Goal: Information Seeking & Learning: Compare options

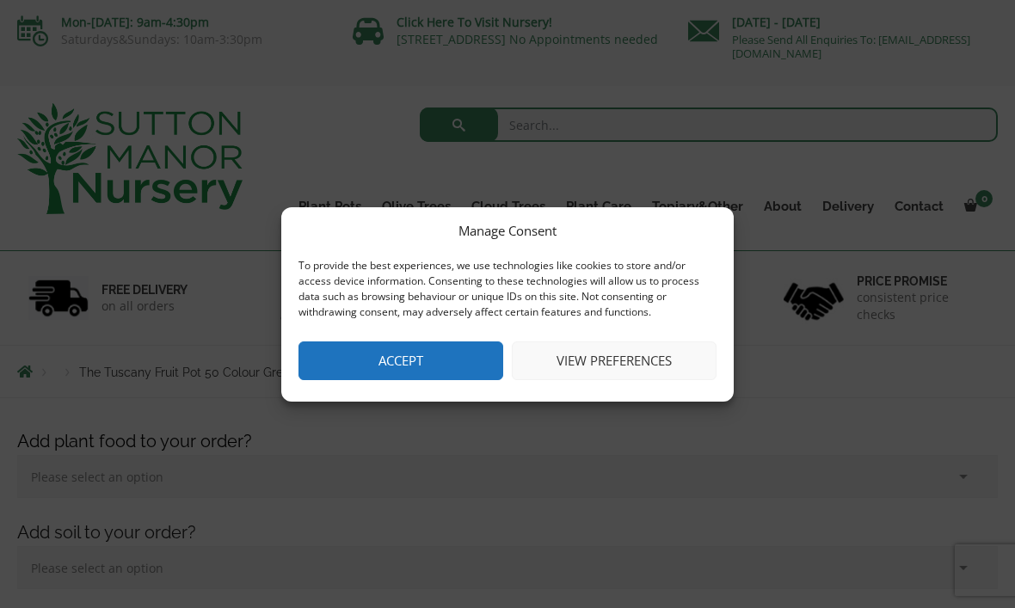
click at [467, 355] on button "Accept" at bounding box center [400, 360] width 205 height 39
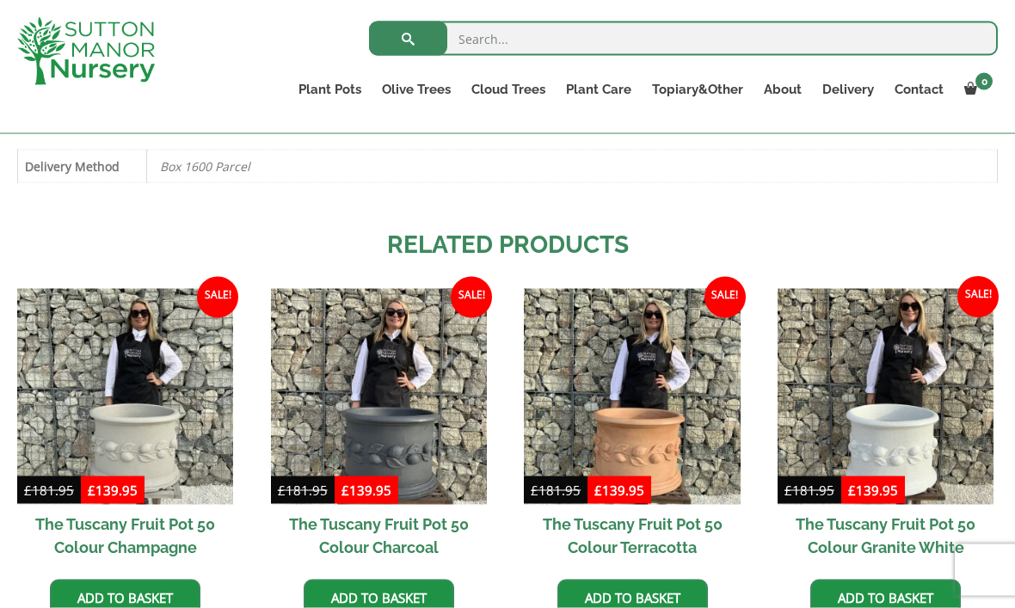
scroll to position [1282, 0]
click at [637, 402] on img at bounding box center [632, 396] width 216 height 216
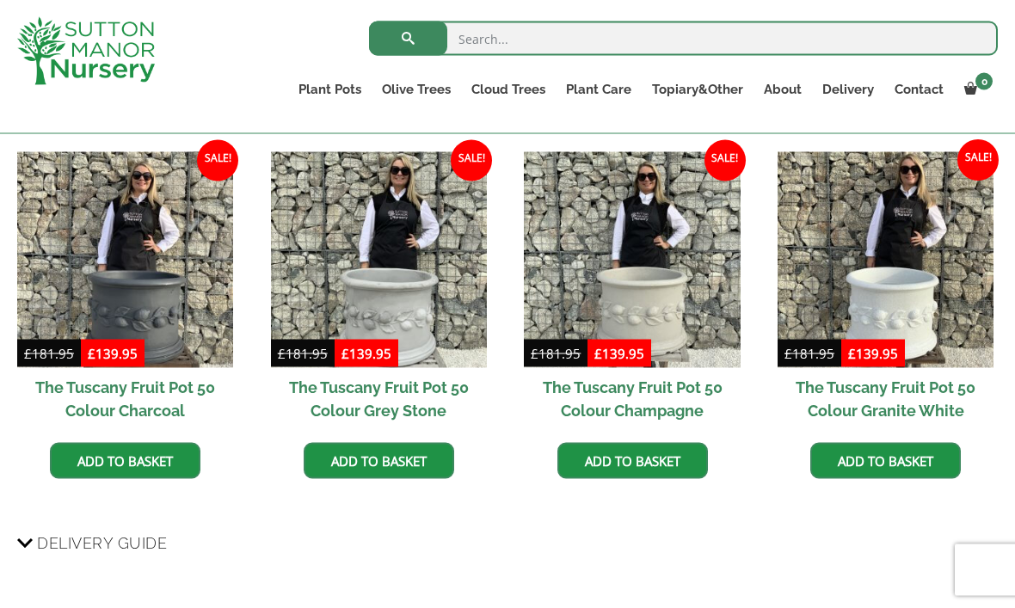
scroll to position [1434, 0]
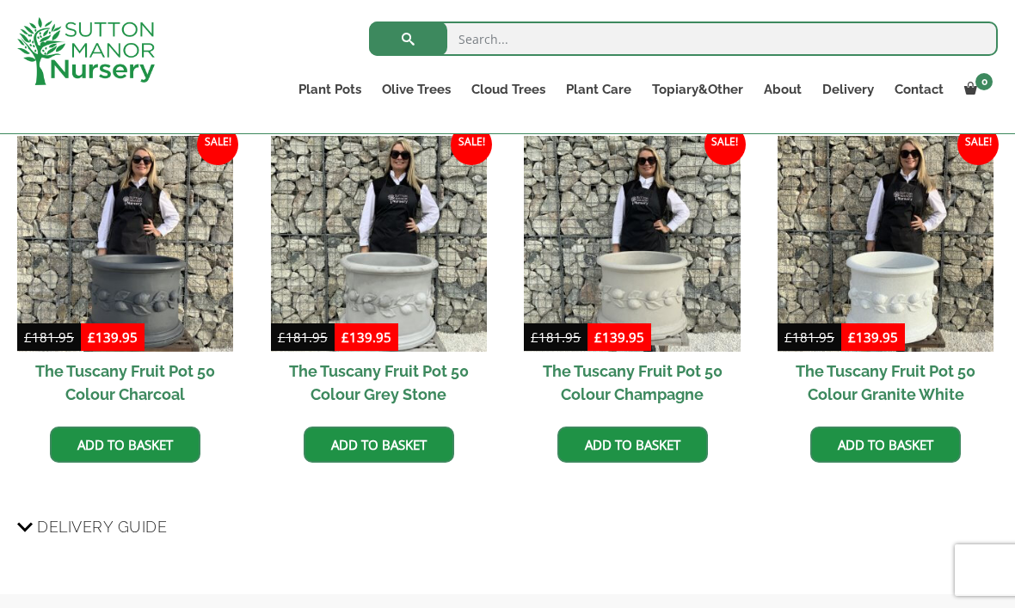
click at [684, 261] on img at bounding box center [632, 244] width 216 height 216
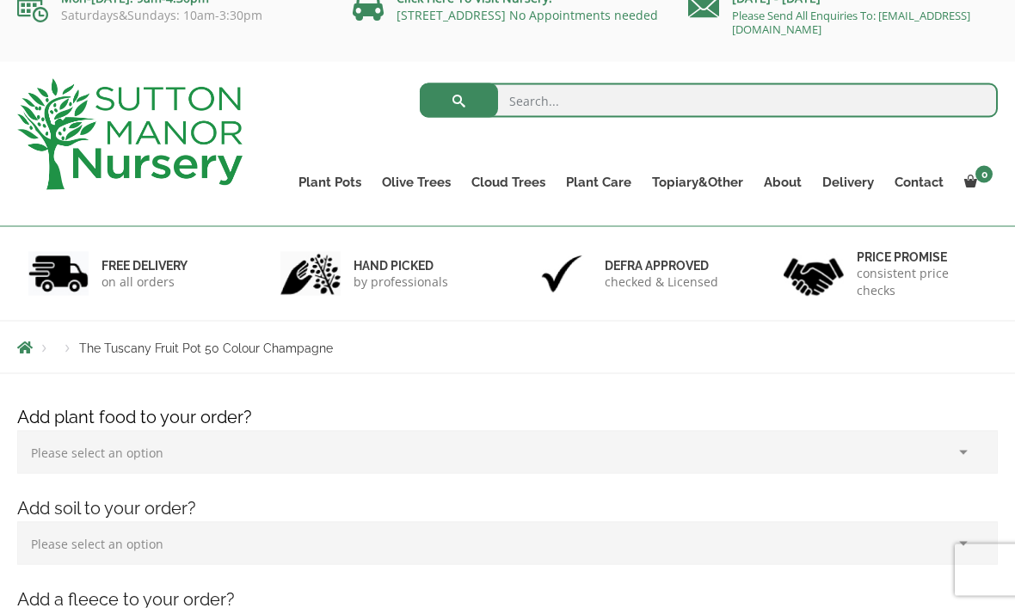
scroll to position [9, 0]
